Goal: Task Accomplishment & Management: Use online tool/utility

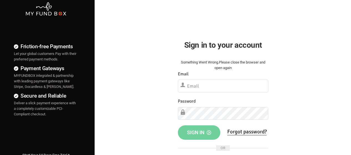
scroll to position [28, 0]
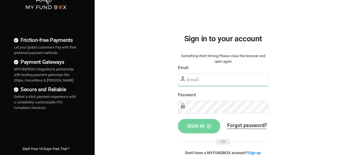
click at [237, 83] on input "text" at bounding box center [223, 79] width 90 height 13
click at [208, 81] on input "text" at bounding box center [223, 79] width 90 height 13
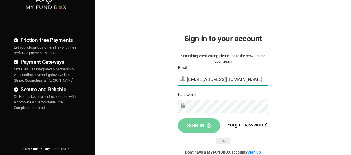
type input "[EMAIL_ADDRESS][DOMAIN_NAME]"
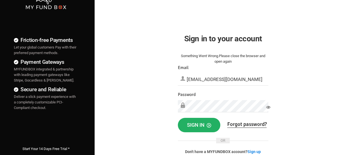
click at [183, 128] on button "Sign in" at bounding box center [199, 125] width 42 height 14
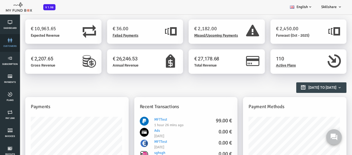
click at [0, 0] on span "customers" at bounding box center [0, 0] width 0 height 0
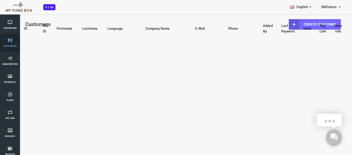
select select "100"
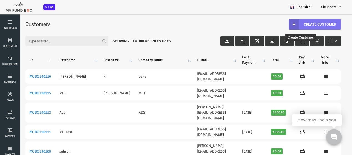
click at [303, 27] on link "Create Customer" at bounding box center [300, 24] width 52 height 11
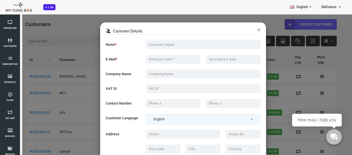
scroll to position [16, 0]
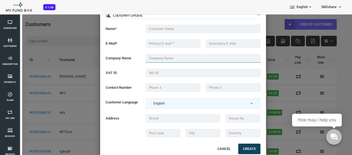
click at [182, 59] on input "text" at bounding box center [189, 58] width 115 height 8
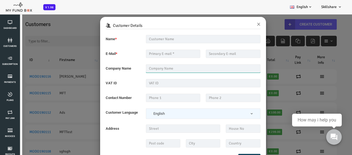
scroll to position [0, 0]
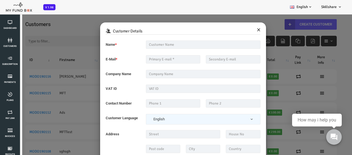
click at [243, 30] on button "×" at bounding box center [245, 29] width 4 height 7
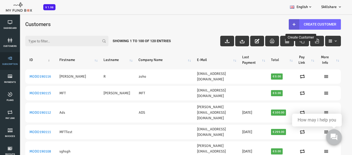
click at [1, 65] on li "Subscription" at bounding box center [10, 61] width 20 height 18
click at [0, 0] on span "Subscription" at bounding box center [0, 0] width 0 height 0
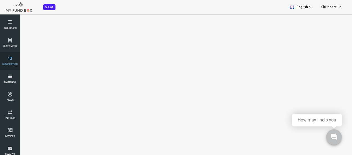
select select "100"
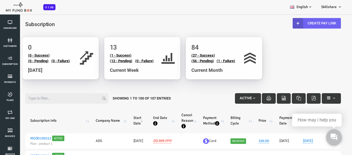
click at [296, 25] on link "Create Pay Link" at bounding box center [302, 23] width 48 height 11
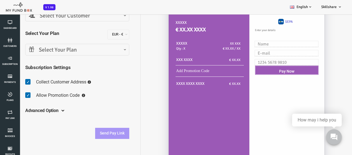
scroll to position [55, 0]
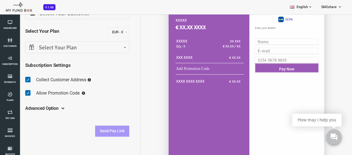
click at [47, 110] on span at bounding box center [47, 108] width 0 height 4
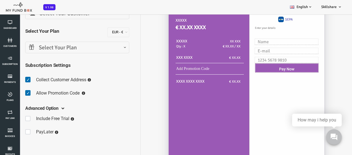
click at [47, 110] on span at bounding box center [47, 108] width 0 height 4
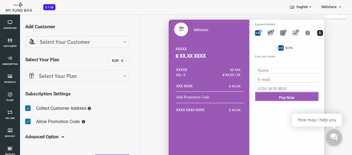
scroll to position [0, 0]
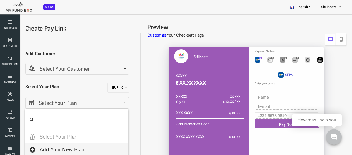
click at [58, 105] on span "Select Your Plan" at bounding box center [63, 103] width 97 height 9
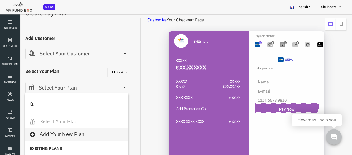
scroll to position [28, 0]
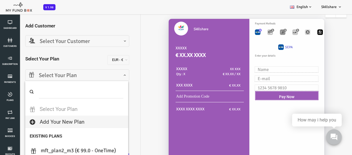
click at [95, 91] on input "search" at bounding box center [66, 91] width 85 height 13
click at [112, 75] on span "Select Your Plan" at bounding box center [63, 75] width 104 height 12
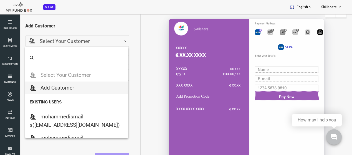
click at [93, 41] on span "Select Your Customer" at bounding box center [63, 41] width 97 height 9
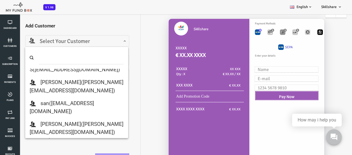
scroll to position [55, 0]
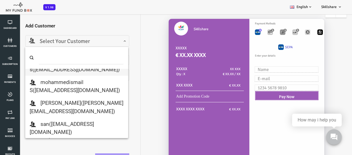
click at [106, 55] on input "search" at bounding box center [66, 57] width 85 height 13
click at [39, 53] on input "search" at bounding box center [66, 57] width 85 height 13
click at [91, 44] on span "Select Your Customer" at bounding box center [63, 41] width 97 height 9
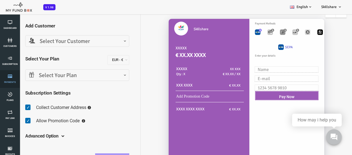
click at [14, 75] on icon at bounding box center [10, 76] width 17 height 4
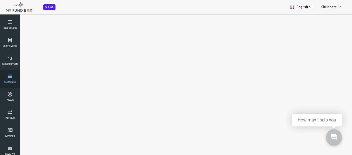
scroll to position [0, 0]
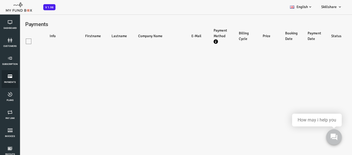
select select "100"
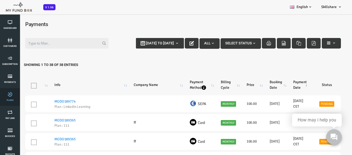
click at [15, 103] on link "Plans" at bounding box center [10, 97] width 17 height 18
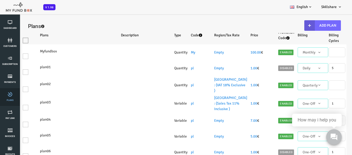
select select "100"
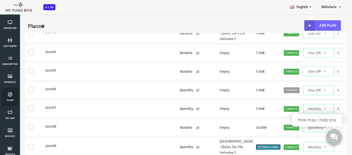
scroll to position [111, 0]
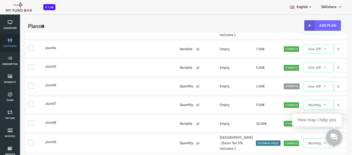
click at [10, 49] on link "customers" at bounding box center [10, 43] width 17 height 18
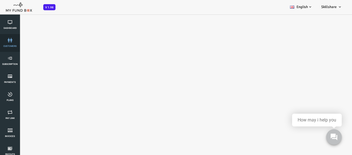
select select "100"
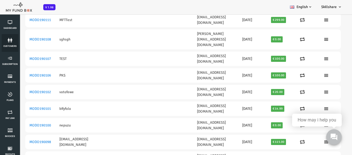
scroll to position [0, 0]
